Goal: Task Accomplishment & Management: Complete application form

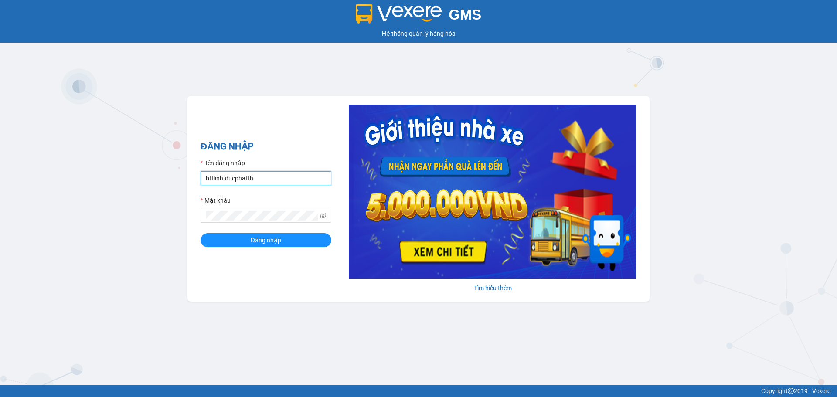
click at [237, 180] on input "bttlinh.ducphatth" at bounding box center [265, 178] width 131 height 14
type input "ntduyen.ducphatth"
click at [261, 242] on span "Đăng nhập" at bounding box center [266, 240] width 30 height 10
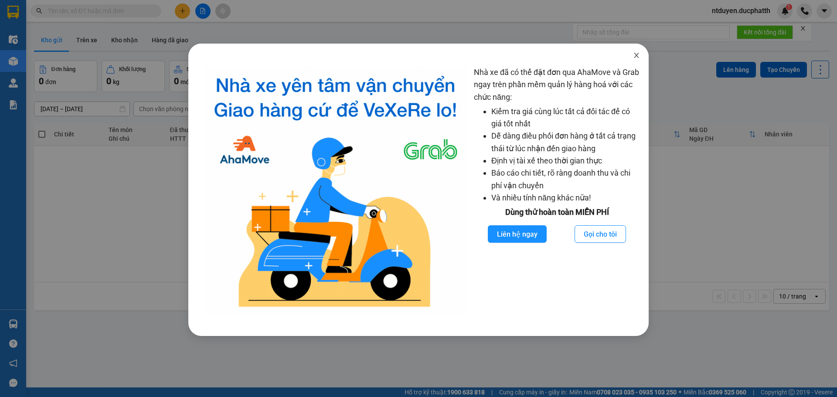
click at [636, 56] on icon "close" at bounding box center [636, 55] width 5 height 5
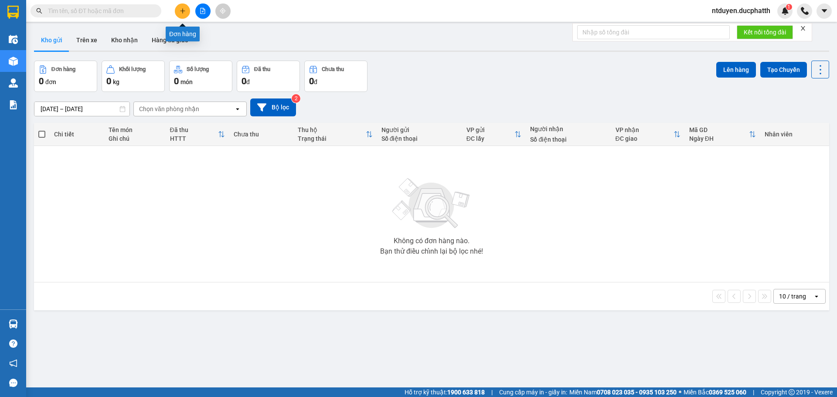
click at [180, 14] on icon "plus" at bounding box center [183, 11] width 6 height 6
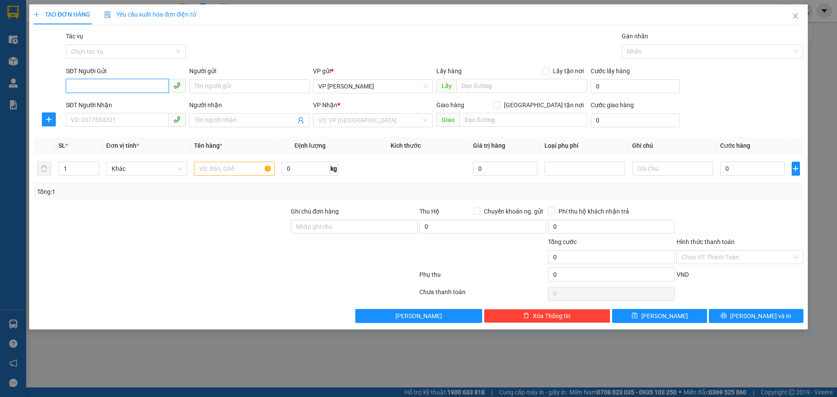
click at [98, 86] on input "SĐT Người Gửi" at bounding box center [117, 86] width 103 height 14
type input "0982851536"
click at [292, 88] on input "Người gửi" at bounding box center [249, 86] width 120 height 14
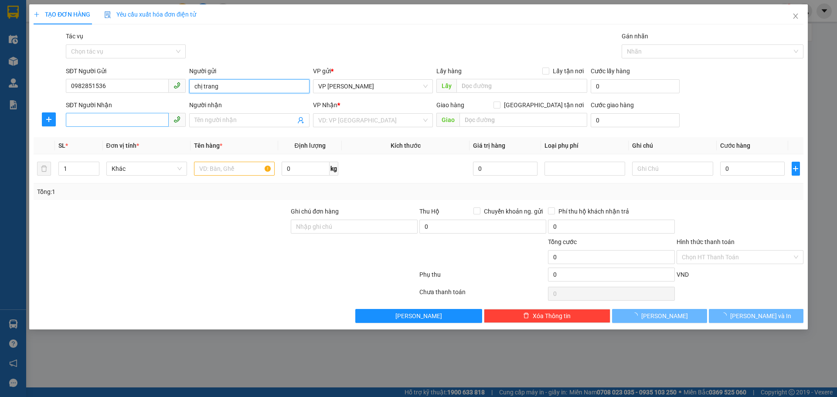
type input "chị trang"
click at [109, 119] on input "SĐT Người Nhận" at bounding box center [117, 120] width 103 height 14
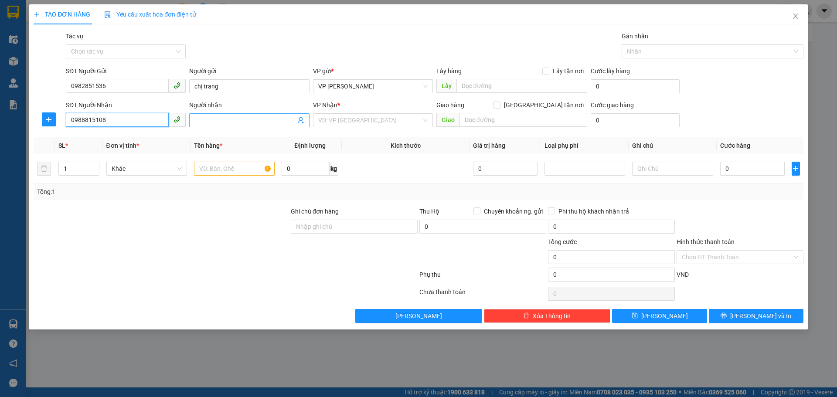
type input "0988815108"
click at [217, 116] on input "Người nhận" at bounding box center [244, 120] width 101 height 10
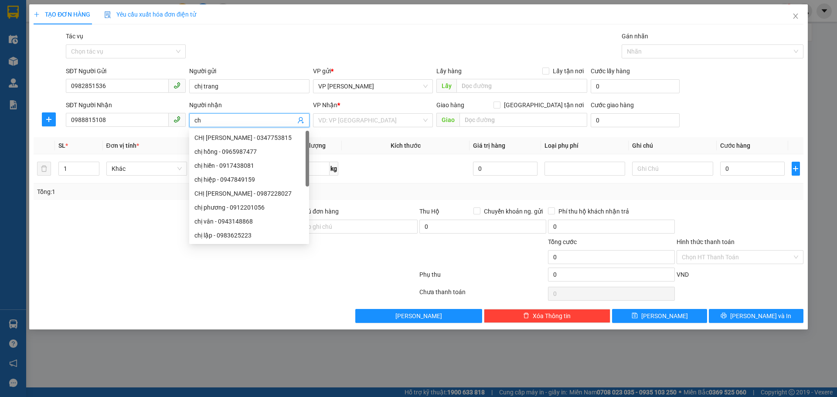
type input "c"
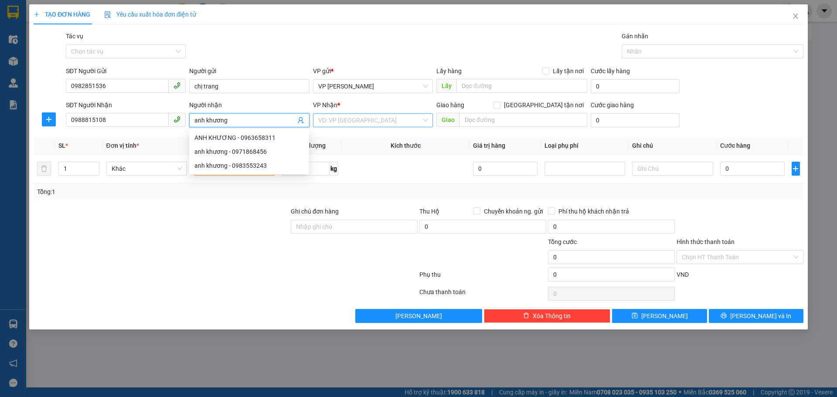
type input "anh khương"
click at [347, 120] on input "search" at bounding box center [369, 120] width 103 height 13
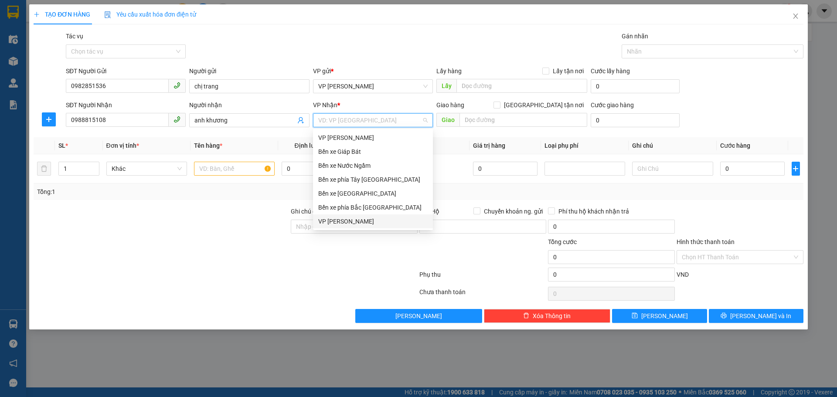
click at [349, 217] on div "VP [PERSON_NAME]" at bounding box center [372, 222] width 109 height 10
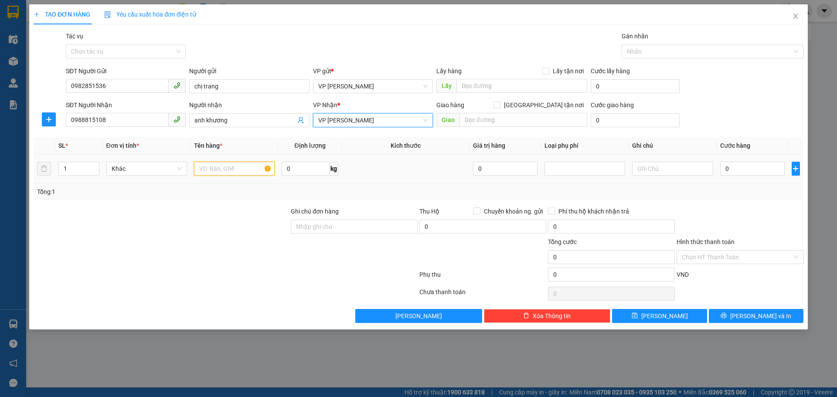
click at [234, 168] on input "text" at bounding box center [234, 169] width 81 height 14
type input "1 thùng ct to+ nhỏ"
click at [723, 171] on input "0" at bounding box center [752, 169] width 65 height 14
click at [725, 168] on input "0" at bounding box center [752, 169] width 65 height 14
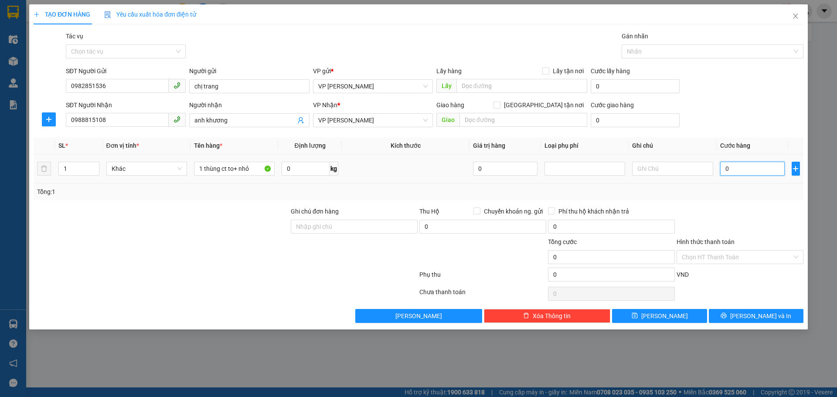
type input "50"
type input "500"
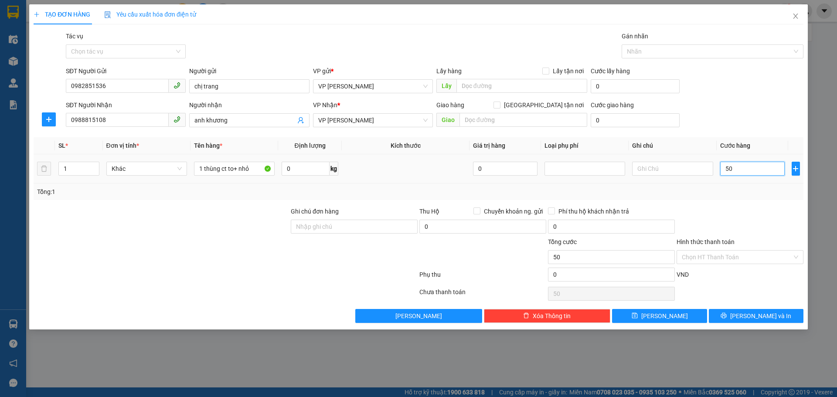
type input "500"
type input "5.000"
type input "50.000"
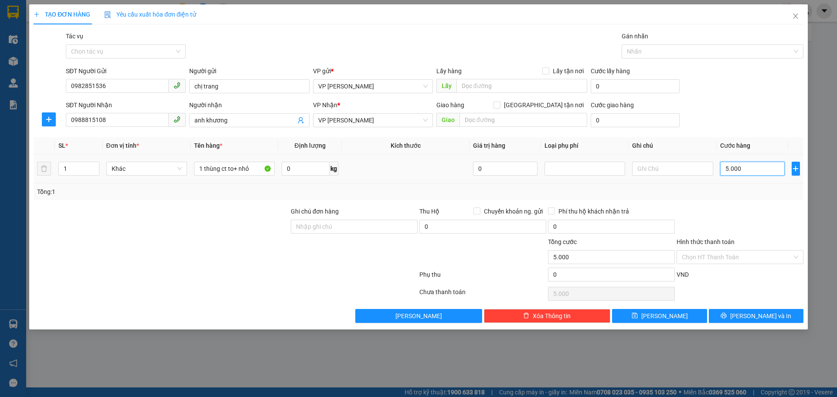
type input "50.000"
click at [499, 106] on input "[GEOGRAPHIC_DATA] tận nơi" at bounding box center [496, 105] width 6 height 6
checkbox input "true"
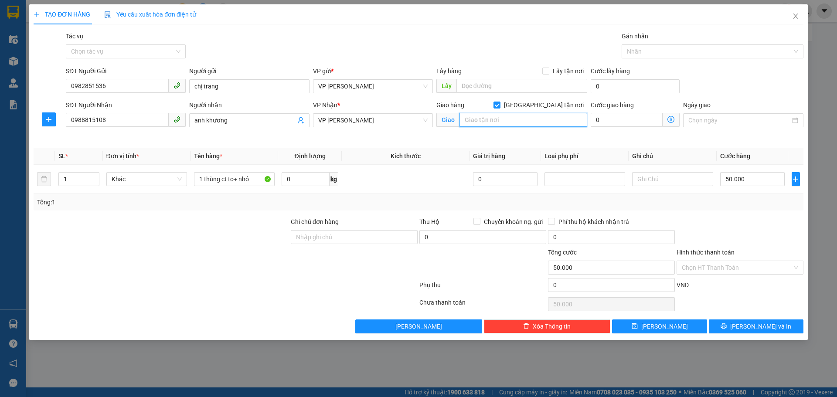
click at [553, 117] on input "text" at bounding box center [523, 120] width 128 height 14
click at [536, 121] on input "chung cuw the wisteria" at bounding box center [523, 120] width 128 height 14
click at [665, 118] on span at bounding box center [670, 120] width 17 height 14
click at [491, 119] on input "[PERSON_NAME] the wisteria đường di ái - phương canh - nam từ [GEOGRAPHIC_DATA]…" at bounding box center [523, 120] width 128 height 14
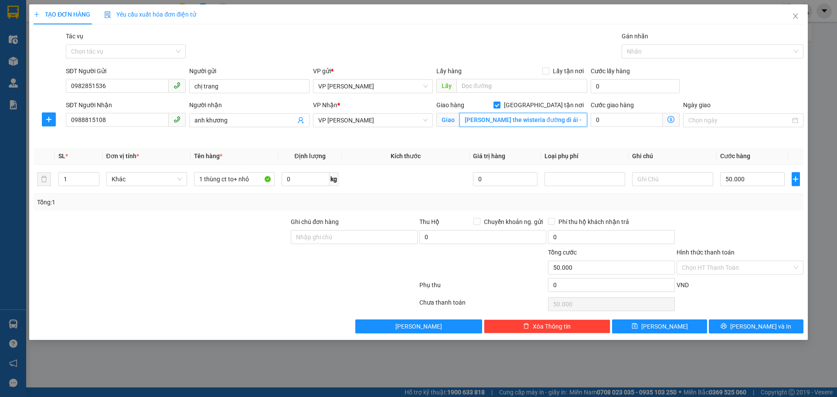
click at [492, 119] on input "[PERSON_NAME] the wisteria đường di ái - phương canh - nam từ [GEOGRAPHIC_DATA]…" at bounding box center [523, 120] width 128 height 14
type input "chung cư the wisteria đường di ái - phương canh - nam từ [GEOGRAPHIC_DATA] (nhổ…"
click at [671, 116] on icon "dollar-circle" at bounding box center [670, 119] width 7 height 7
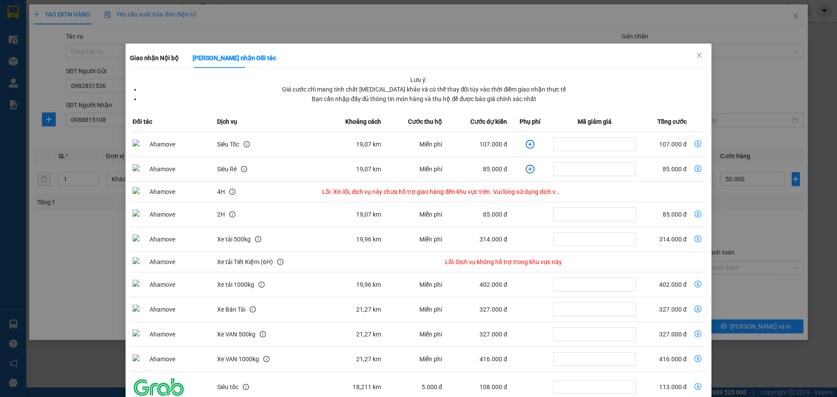
click at [525, 145] on icon "plus-circle" at bounding box center [529, 144] width 9 height 9
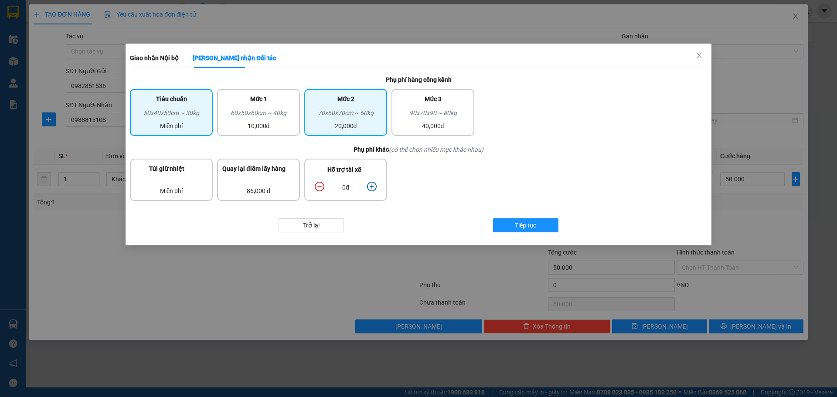
click at [371, 111] on div "70x60x70cm ~ 60kg" at bounding box center [345, 114] width 72 height 13
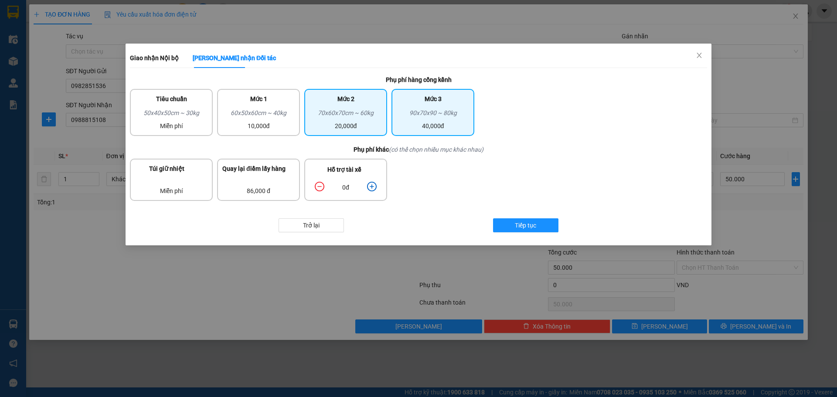
click at [456, 119] on div "90x70x90 ~ 80kg" at bounding box center [432, 114] width 72 height 13
click at [376, 186] on div "0đ" at bounding box center [345, 187] width 71 height 15
click at [371, 186] on icon "plus-circle" at bounding box center [372, 187] width 10 height 10
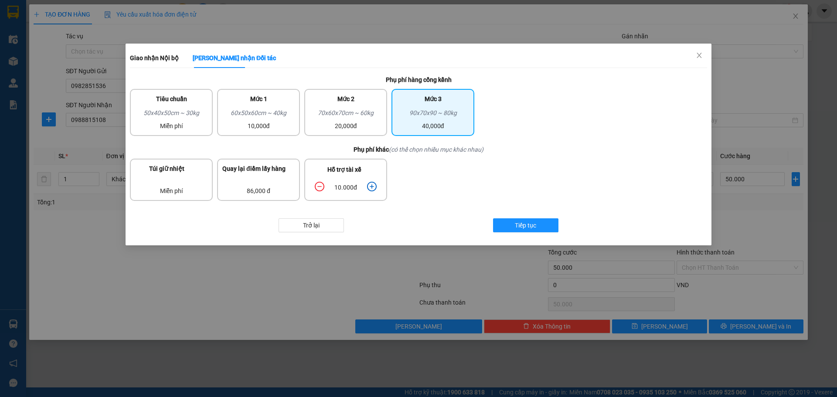
click at [371, 186] on icon "plus-circle" at bounding box center [372, 187] width 10 height 10
click at [525, 224] on span "Tiếp tục" at bounding box center [525, 225] width 21 height 10
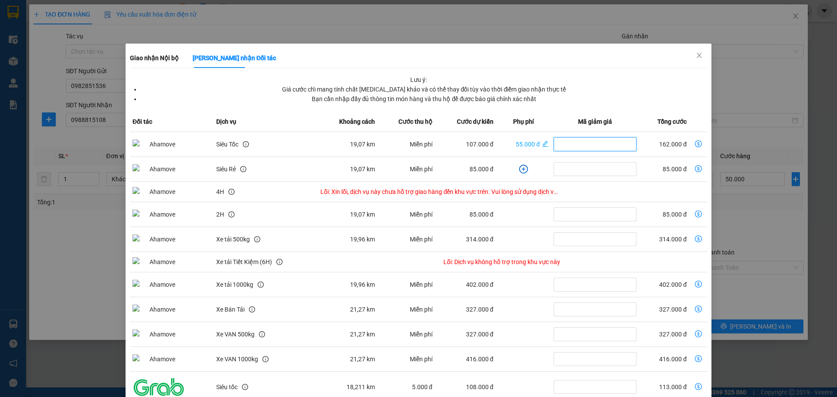
click at [598, 150] on input "dollar-circle" at bounding box center [594, 144] width 83 height 14
click at [695, 143] on icon "dollar-circle" at bounding box center [698, 143] width 7 height 7
type input "212.000"
type input "162.000"
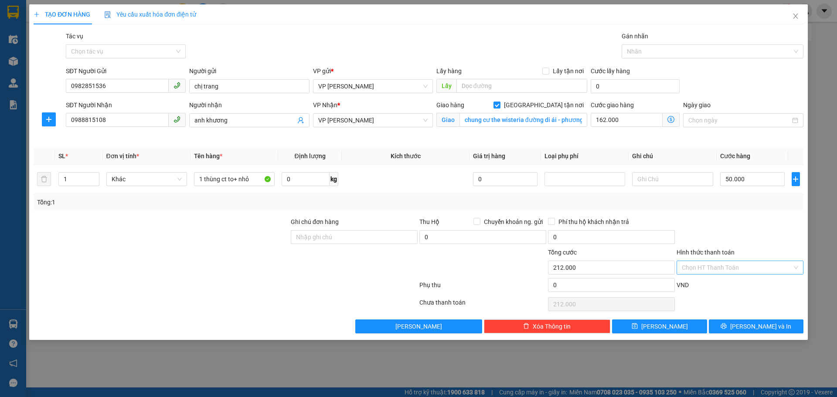
click at [748, 261] on input "Hình thức thanh toán" at bounding box center [736, 267] width 110 height 13
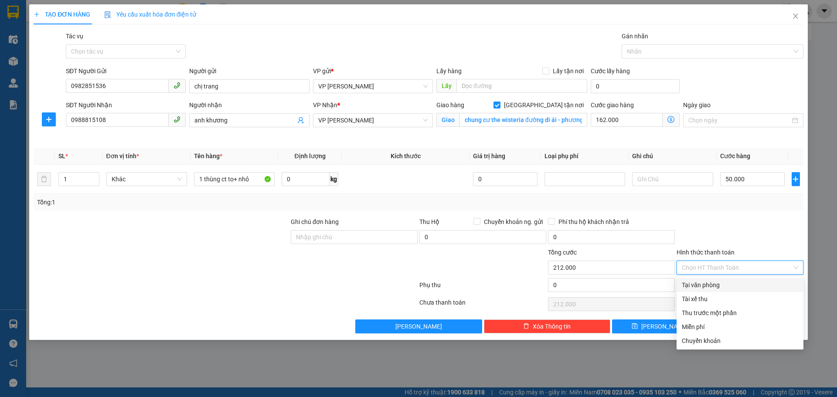
click at [751, 236] on div at bounding box center [739, 232] width 129 height 30
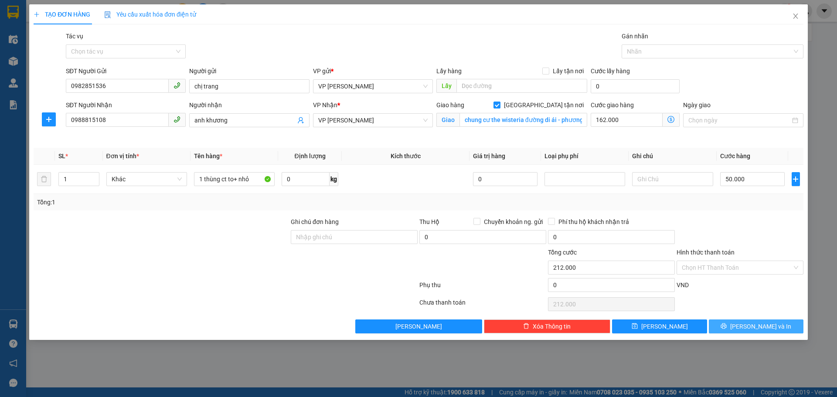
click at [769, 325] on span "[PERSON_NAME] và In" at bounding box center [760, 327] width 61 height 10
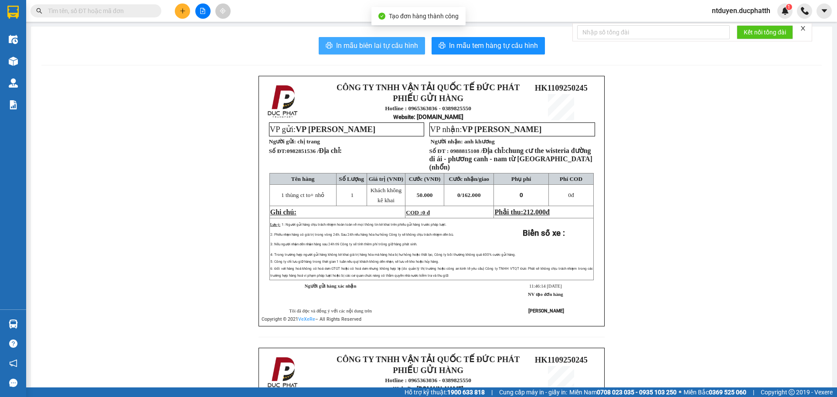
click at [366, 48] on span "In mẫu biên lai tự cấu hình" at bounding box center [377, 45] width 82 height 11
click at [393, 41] on span "In mẫu biên lai tự cấu hình" at bounding box center [377, 45] width 82 height 11
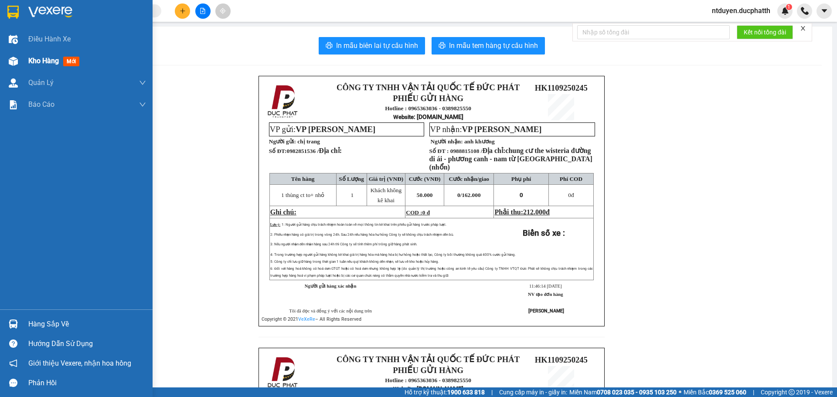
click at [45, 54] on div "Kho hàng mới" at bounding box center [87, 61] width 118 height 22
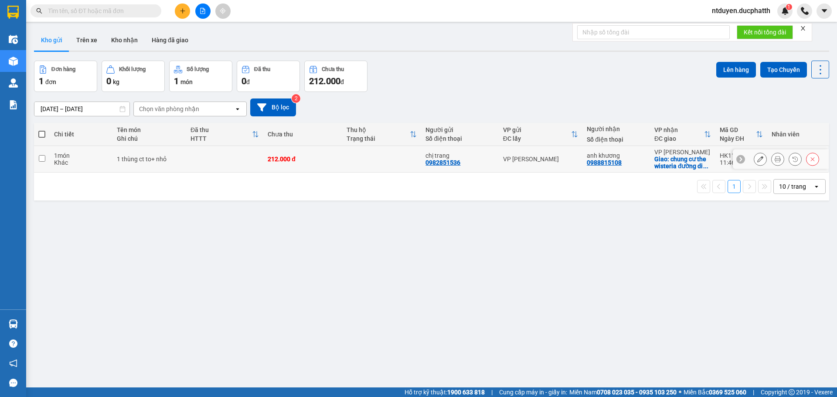
click at [43, 159] on input "checkbox" at bounding box center [42, 158] width 7 height 7
checkbox input "true"
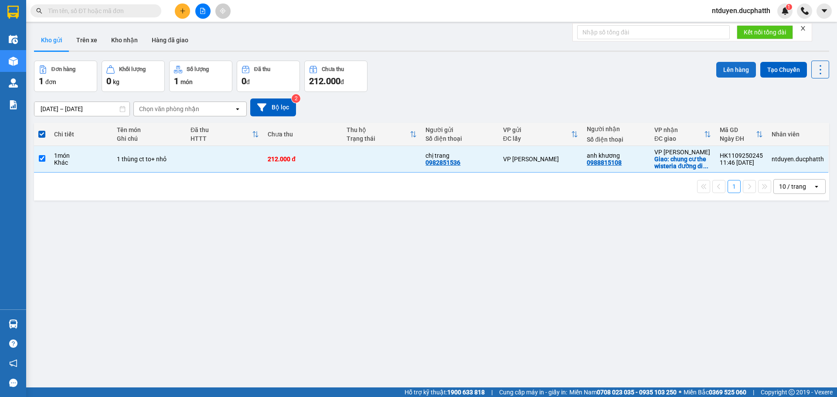
click at [731, 67] on button "Lên hàng" at bounding box center [736, 70] width 40 height 16
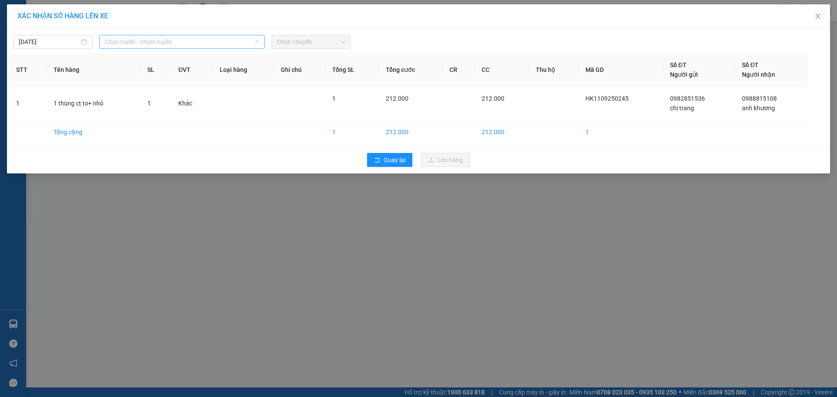
click at [202, 47] on span "Chọn tuyến - nhóm tuyến" at bounding box center [182, 41] width 155 height 13
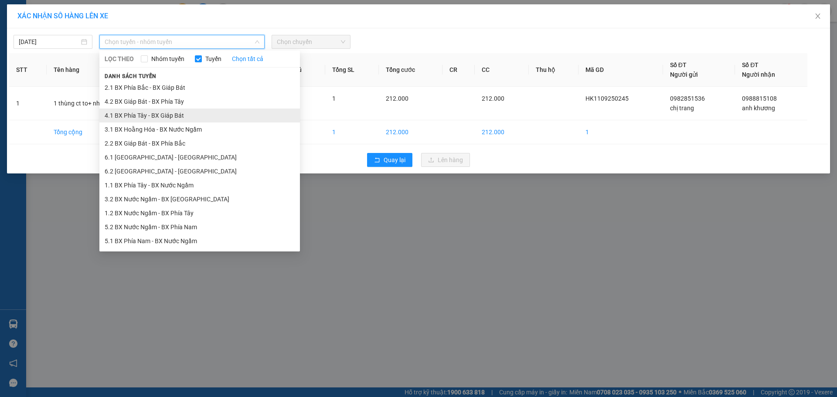
click at [160, 119] on li "4.1 BX Phía Tây - BX Giáp Bát" at bounding box center [199, 115] width 200 height 14
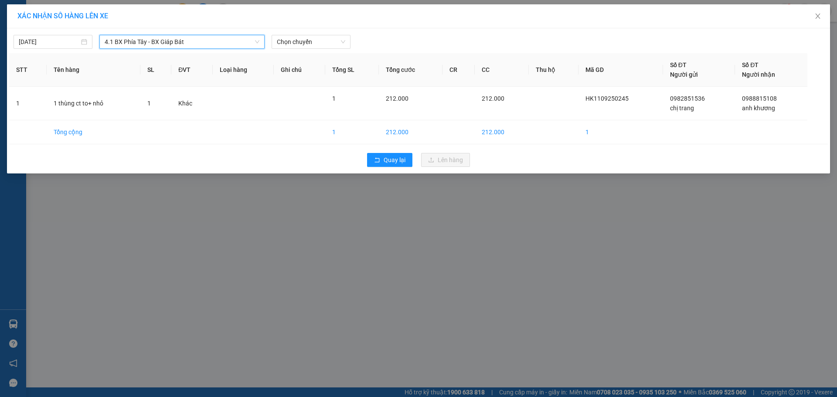
click at [200, 43] on span "4.1 BX Phía Tây - BX Giáp Bát" at bounding box center [182, 41] width 155 height 13
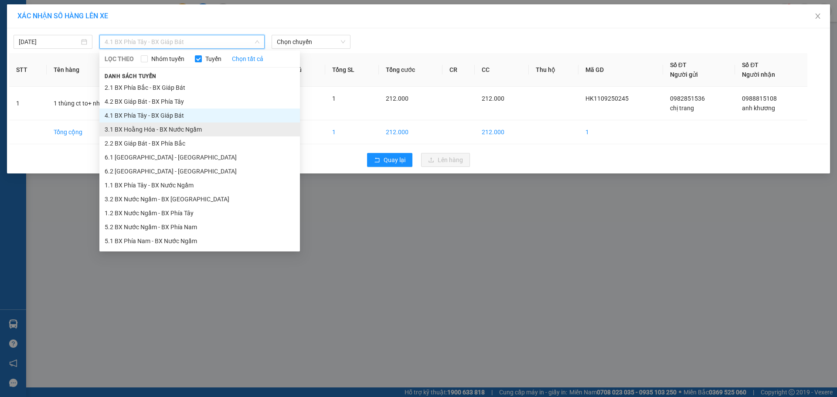
click at [169, 131] on li "3.1 BX Hoằng Hóa - BX Nước Ngầm" at bounding box center [199, 129] width 200 height 14
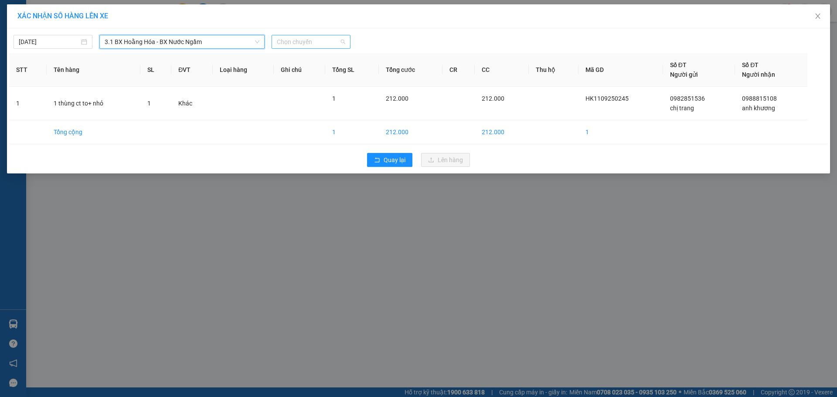
click at [314, 40] on span "Chọn chuyến" at bounding box center [311, 41] width 68 height 13
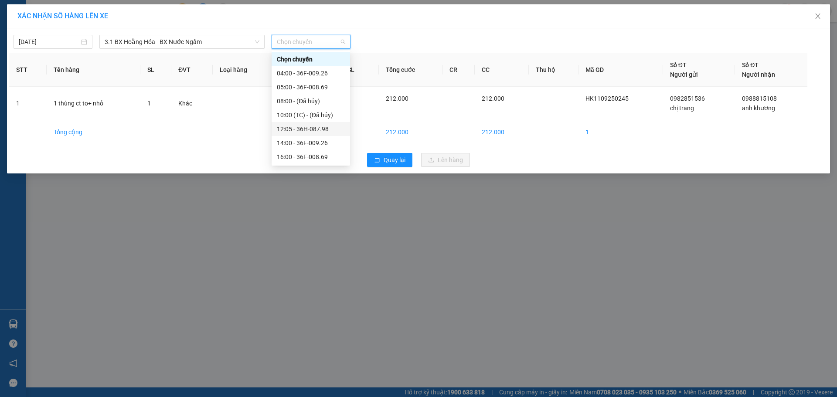
click at [305, 130] on div "12:05 - 36H-087.98" at bounding box center [311, 129] width 68 height 10
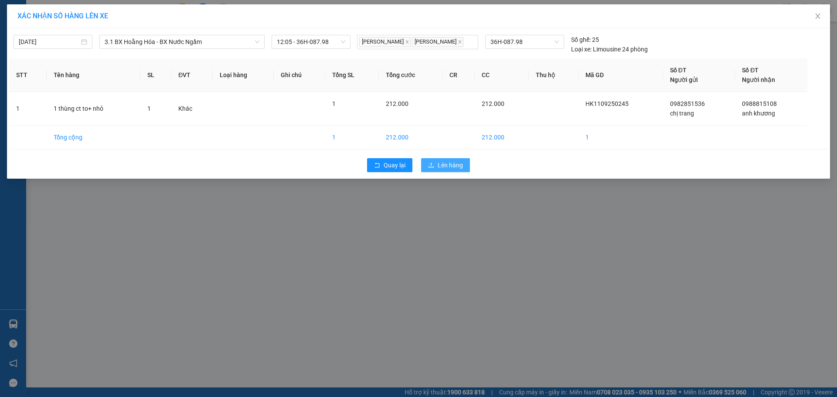
click at [445, 167] on span "Lên hàng" at bounding box center [449, 165] width 25 height 10
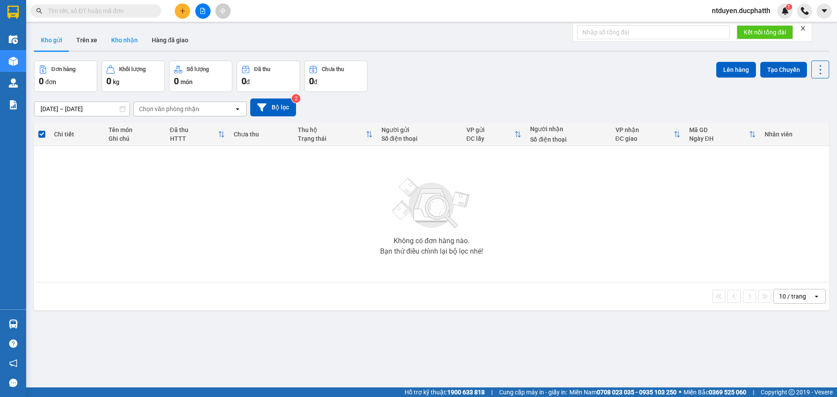
click at [126, 39] on button "Kho nhận" at bounding box center [124, 40] width 41 height 21
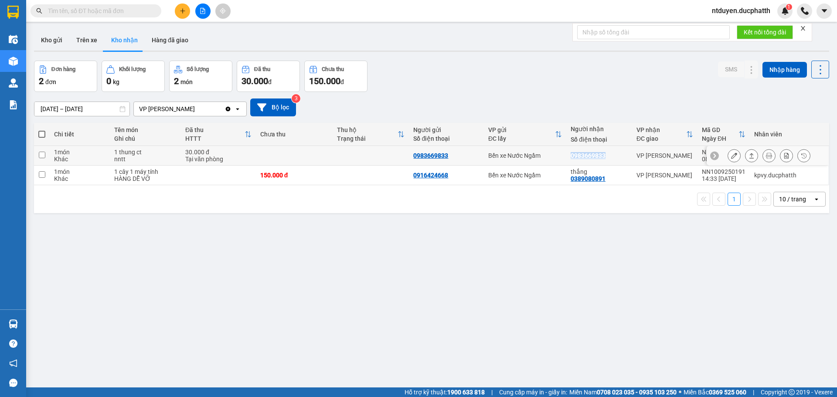
drag, startPoint x: 565, startPoint y: 154, endPoint x: 606, endPoint y: 161, distance: 41.5
click at [606, 161] on td "0983669833" at bounding box center [599, 156] width 66 height 20
checkbox input "true"
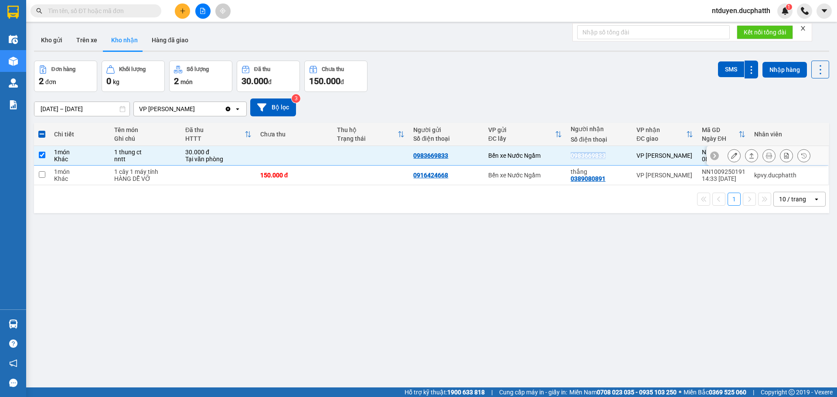
copy div "0983669833"
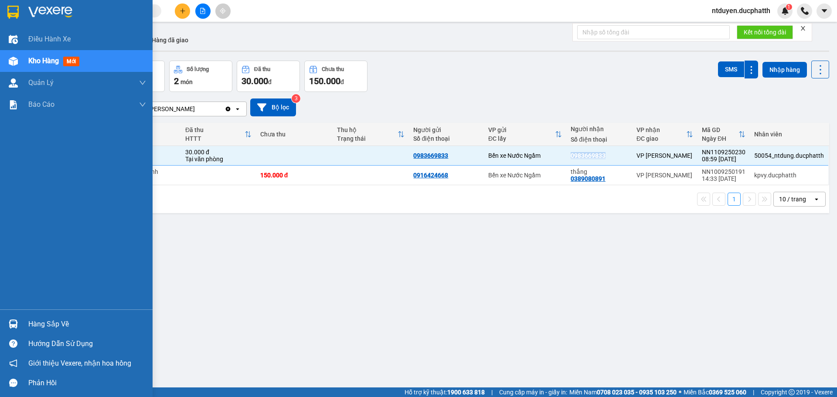
click at [49, 328] on div "Hàng sắp về" at bounding box center [87, 324] width 118 height 13
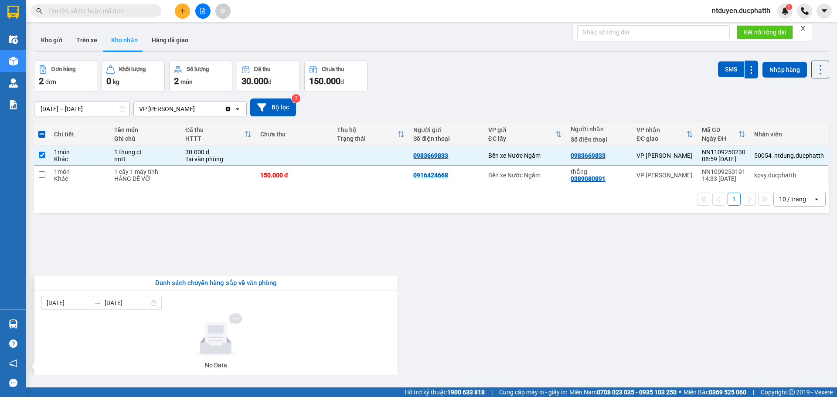
click at [326, 250] on section "Kết quả tìm kiếm ( 0 ) Bộ lọc No Data ntduyen.ducphatth 1 Điều hành xe Kho hàng…" at bounding box center [418, 198] width 837 height 397
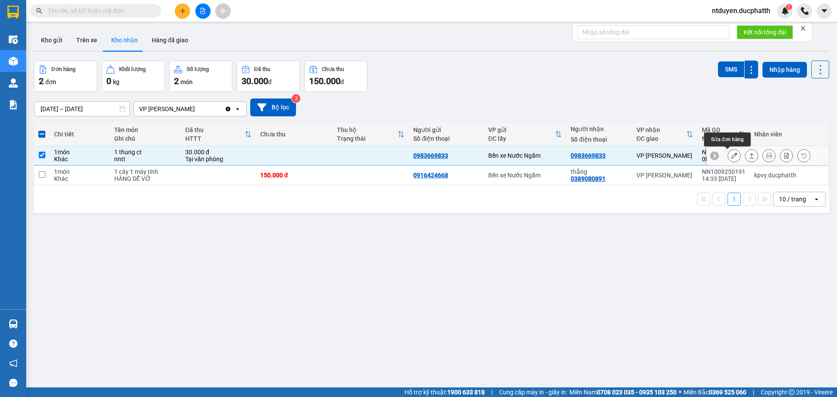
click at [731, 154] on icon at bounding box center [734, 155] width 6 height 6
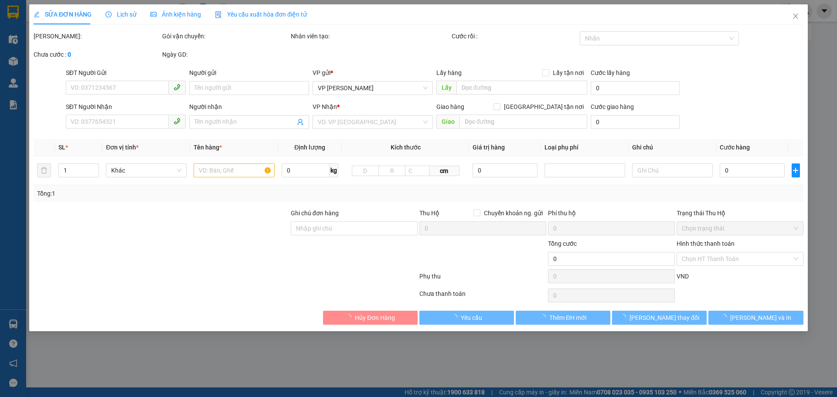
type input "0983669833"
type input "30.000"
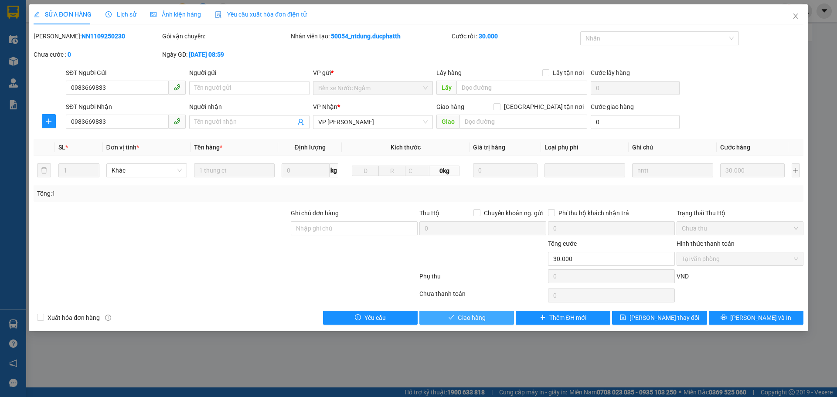
click at [484, 318] on span "Giao hàng" at bounding box center [471, 318] width 28 height 10
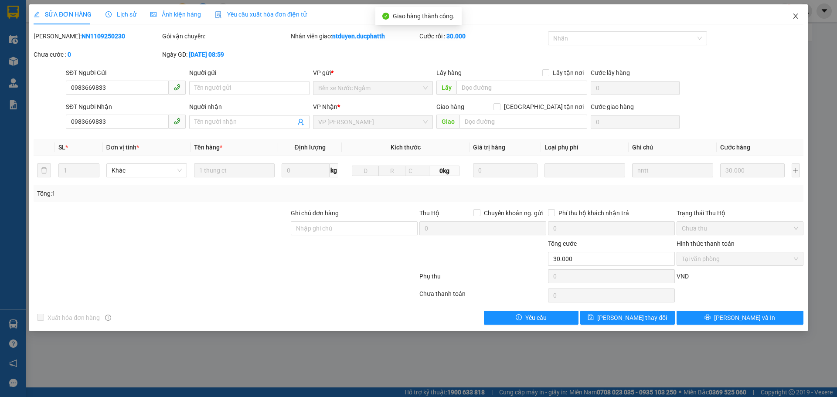
click at [797, 14] on icon "close" at bounding box center [795, 16] width 7 height 7
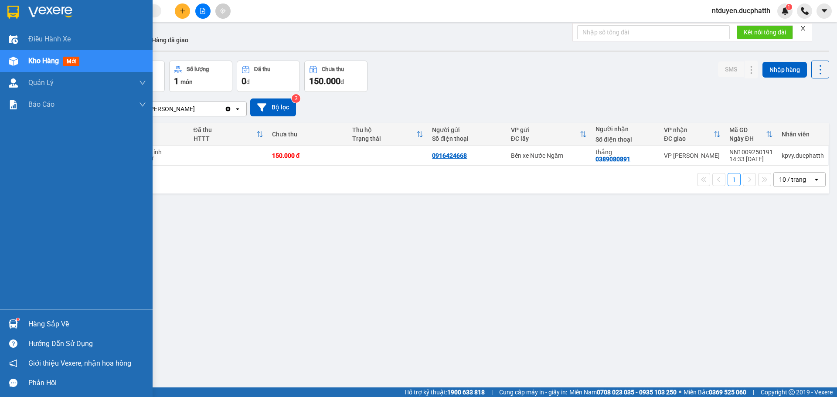
click at [52, 327] on div "Hàng sắp về" at bounding box center [87, 324] width 118 height 13
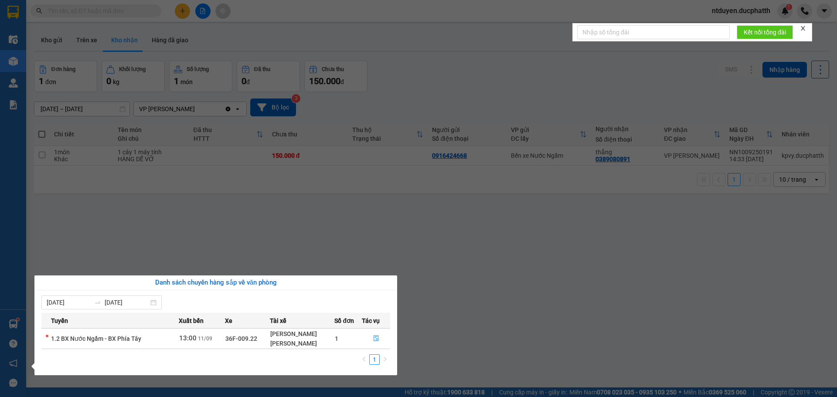
click at [457, 286] on section "Kết quả tìm kiếm ( 0 ) Bộ lọc No Data ntduyen.ducphatth 1 Điều hành xe Kho hàng…" at bounding box center [418, 198] width 837 height 397
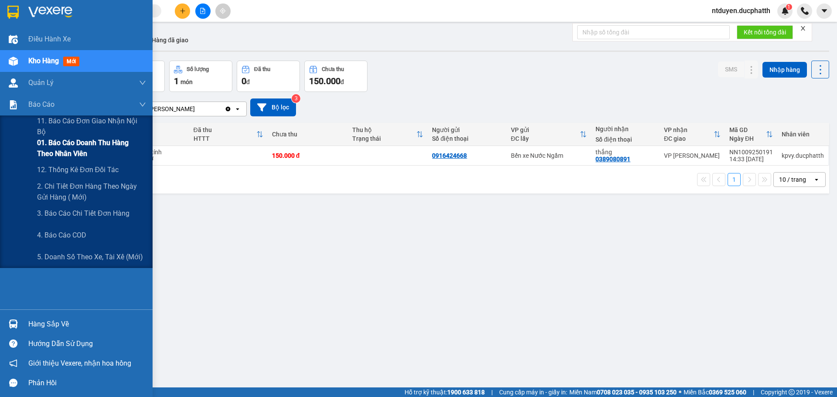
click at [61, 157] on span "01. Báo cáo doanh thu hàng theo nhân viên" at bounding box center [91, 148] width 109 height 22
